Goal: Task Accomplishment & Management: Manage account settings

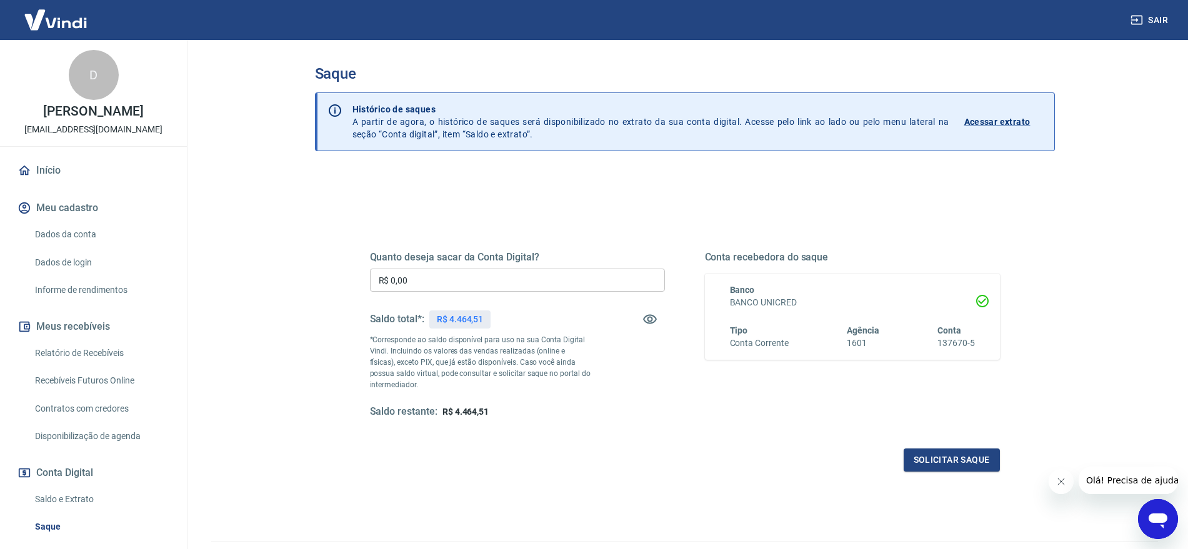
click at [432, 272] on input "R$ 0,00" at bounding box center [517, 280] width 295 height 23
type input "R$ 4.464,51"
click at [966, 465] on button "Solicitar saque" at bounding box center [952, 460] width 96 height 23
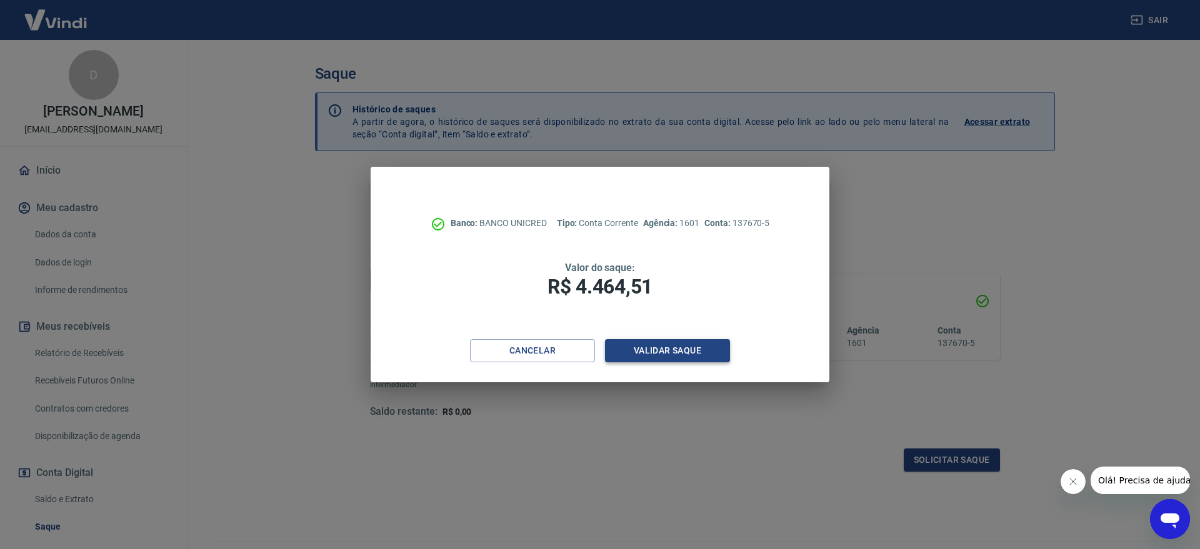
click at [645, 349] on button "Validar saque" at bounding box center [667, 350] width 125 height 23
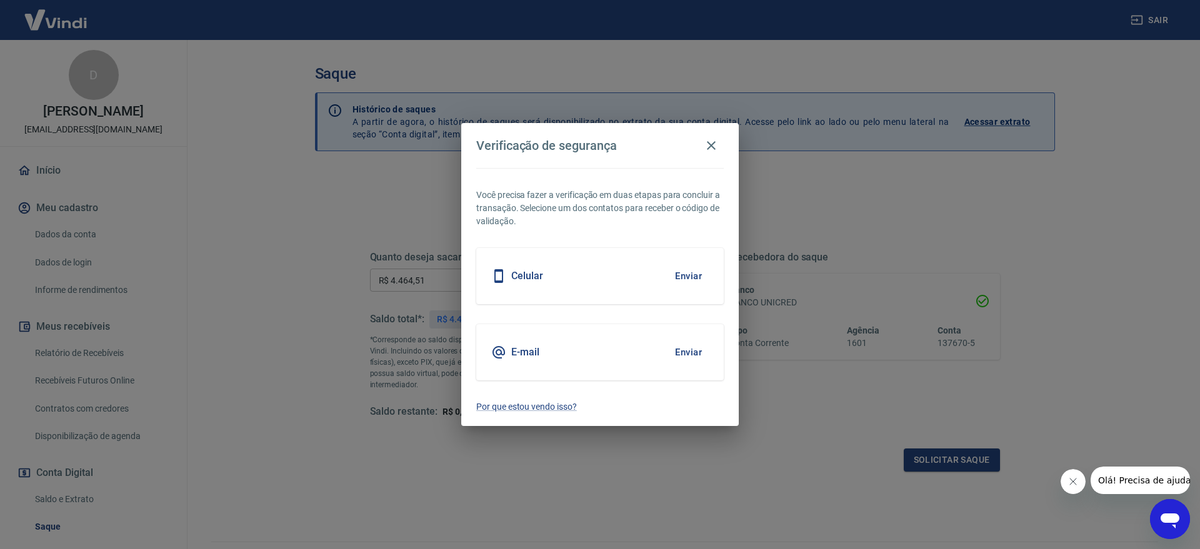
click at [696, 276] on button "Enviar" at bounding box center [688, 276] width 41 height 26
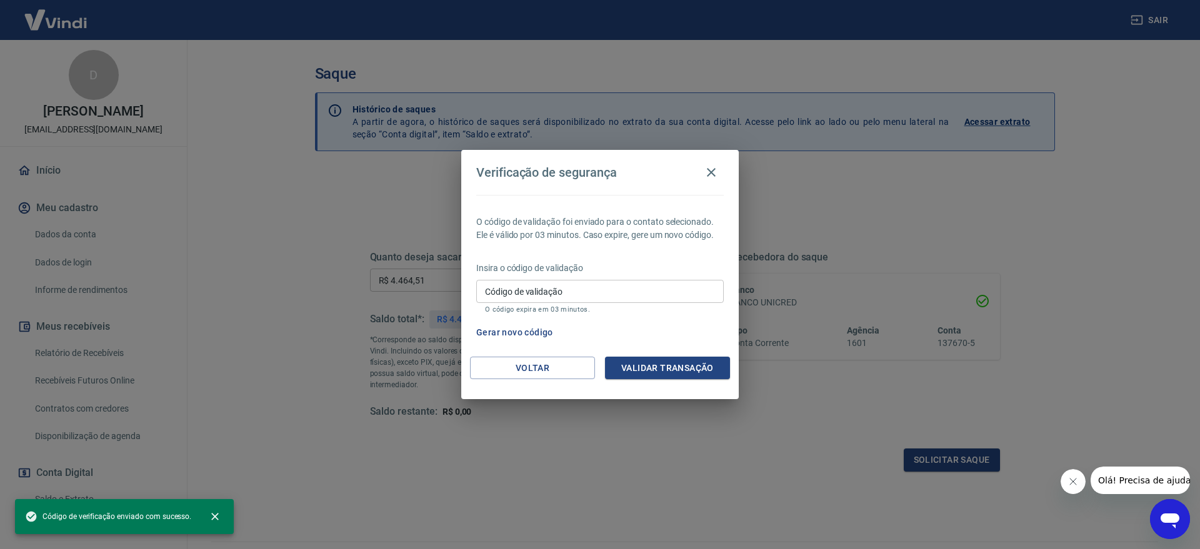
click at [571, 299] on input "Código de validação" at bounding box center [600, 291] width 248 height 23
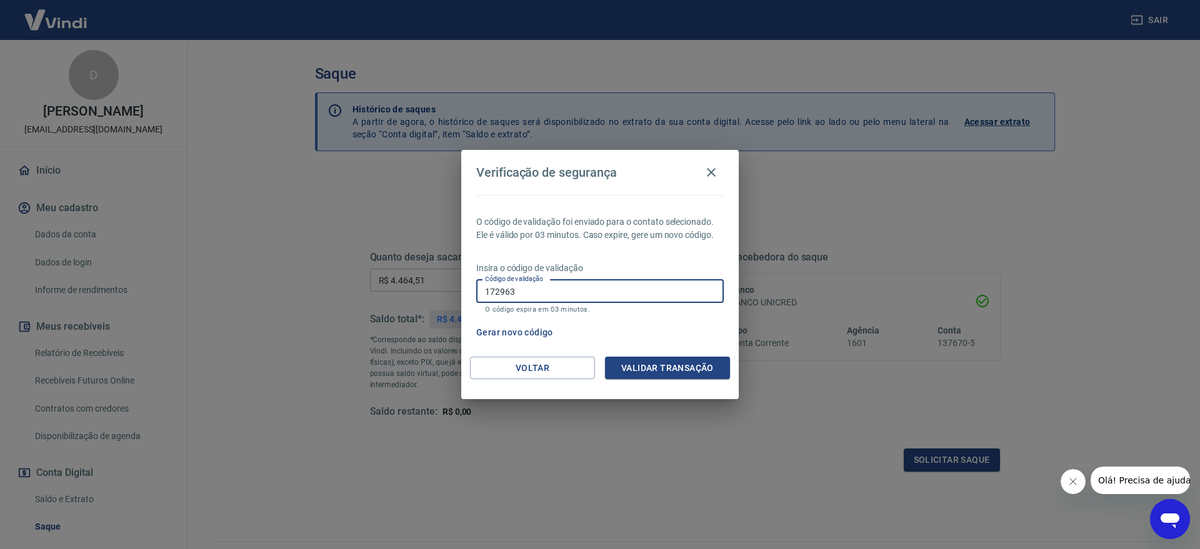
type input "172963"
click at [673, 357] on div "Validar transação" at bounding box center [667, 368] width 125 height 23
click at [659, 369] on button "Validar transação" at bounding box center [667, 368] width 125 height 23
